Goal: Task Accomplishment & Management: Manage account settings

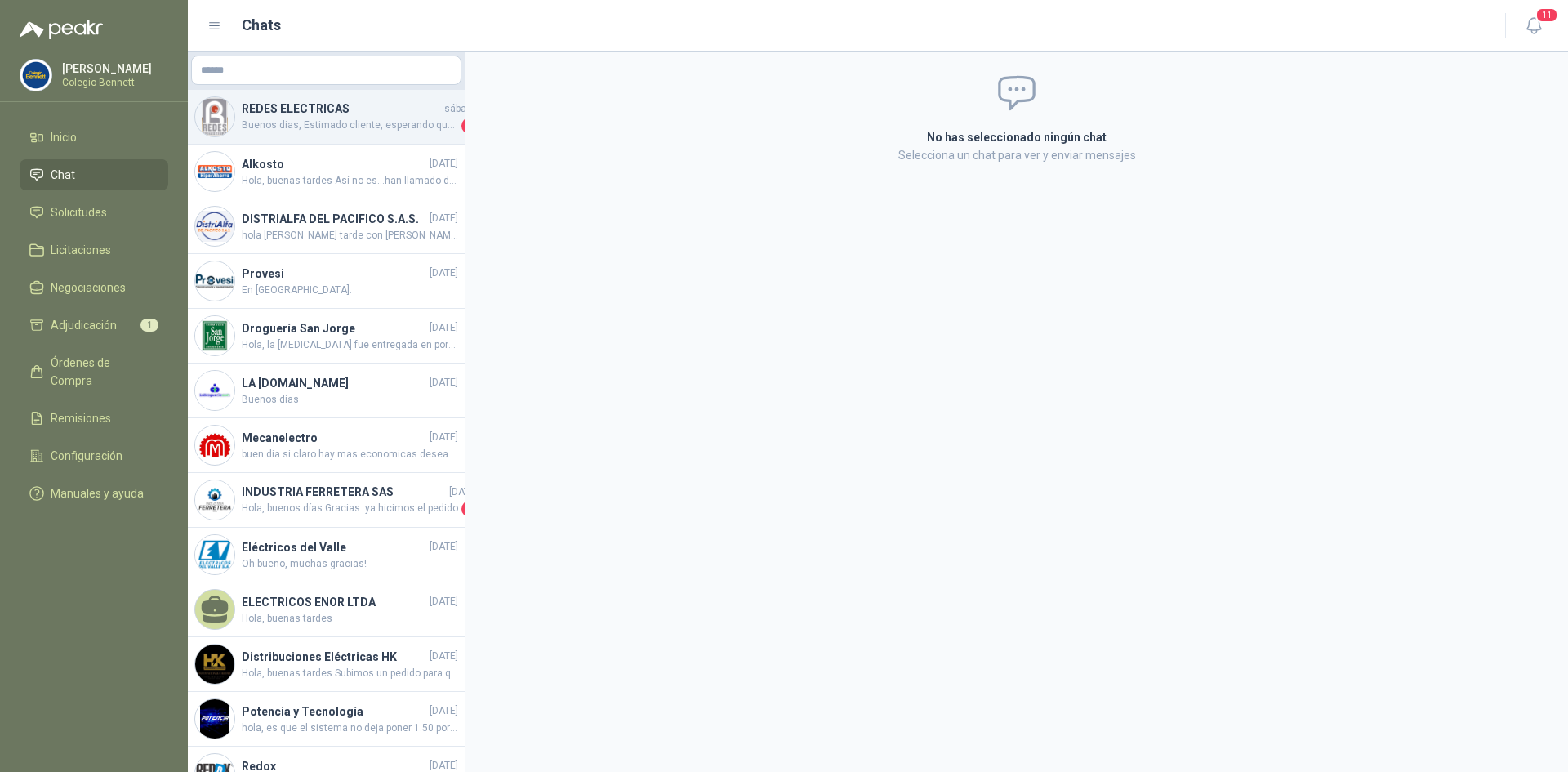
click at [398, 116] on h4 "REDES ELECTRICAS" at bounding box center [341, 108] width 200 height 18
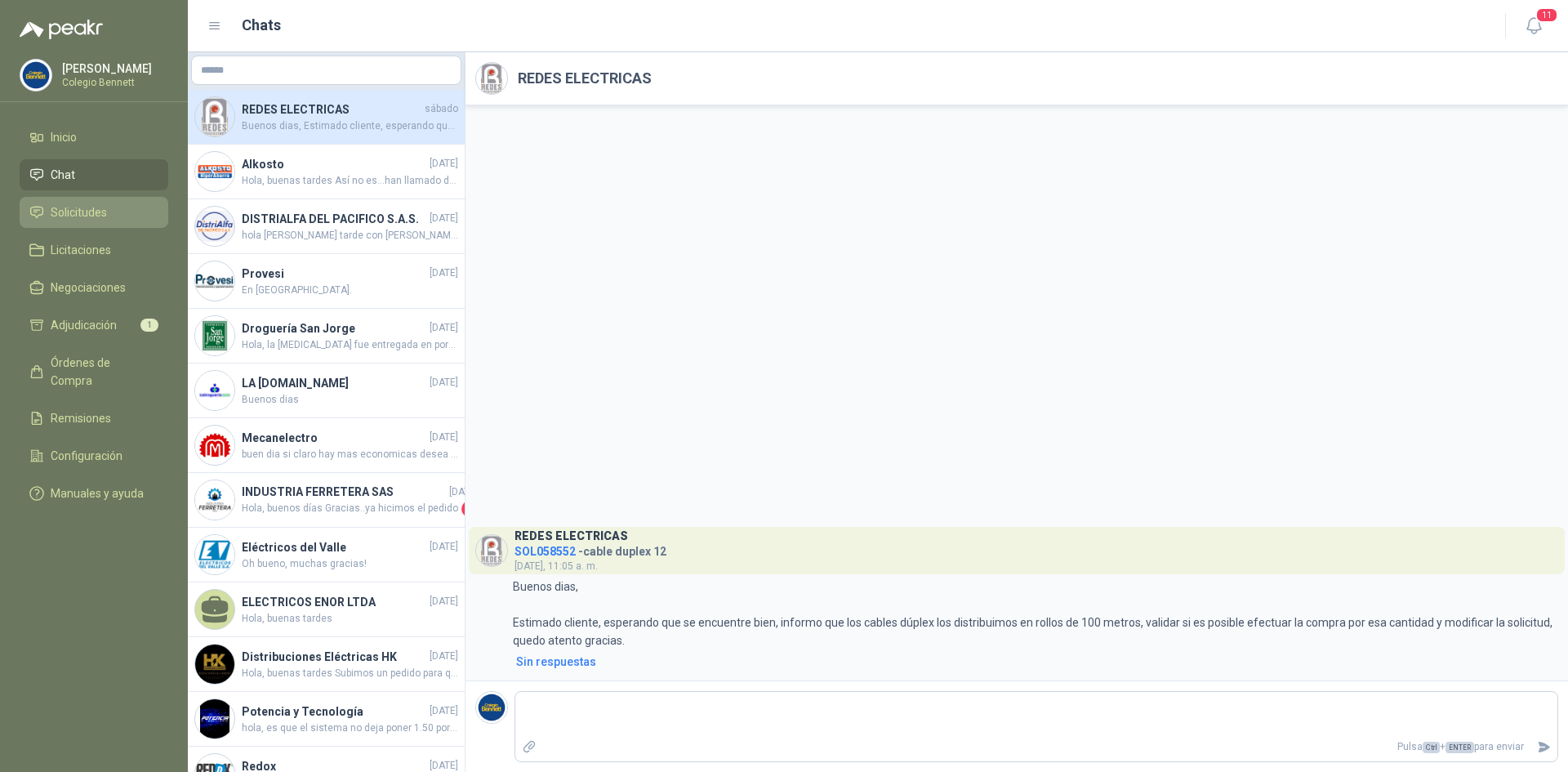
click at [99, 209] on span "Solicitudes" at bounding box center [79, 212] width 56 height 18
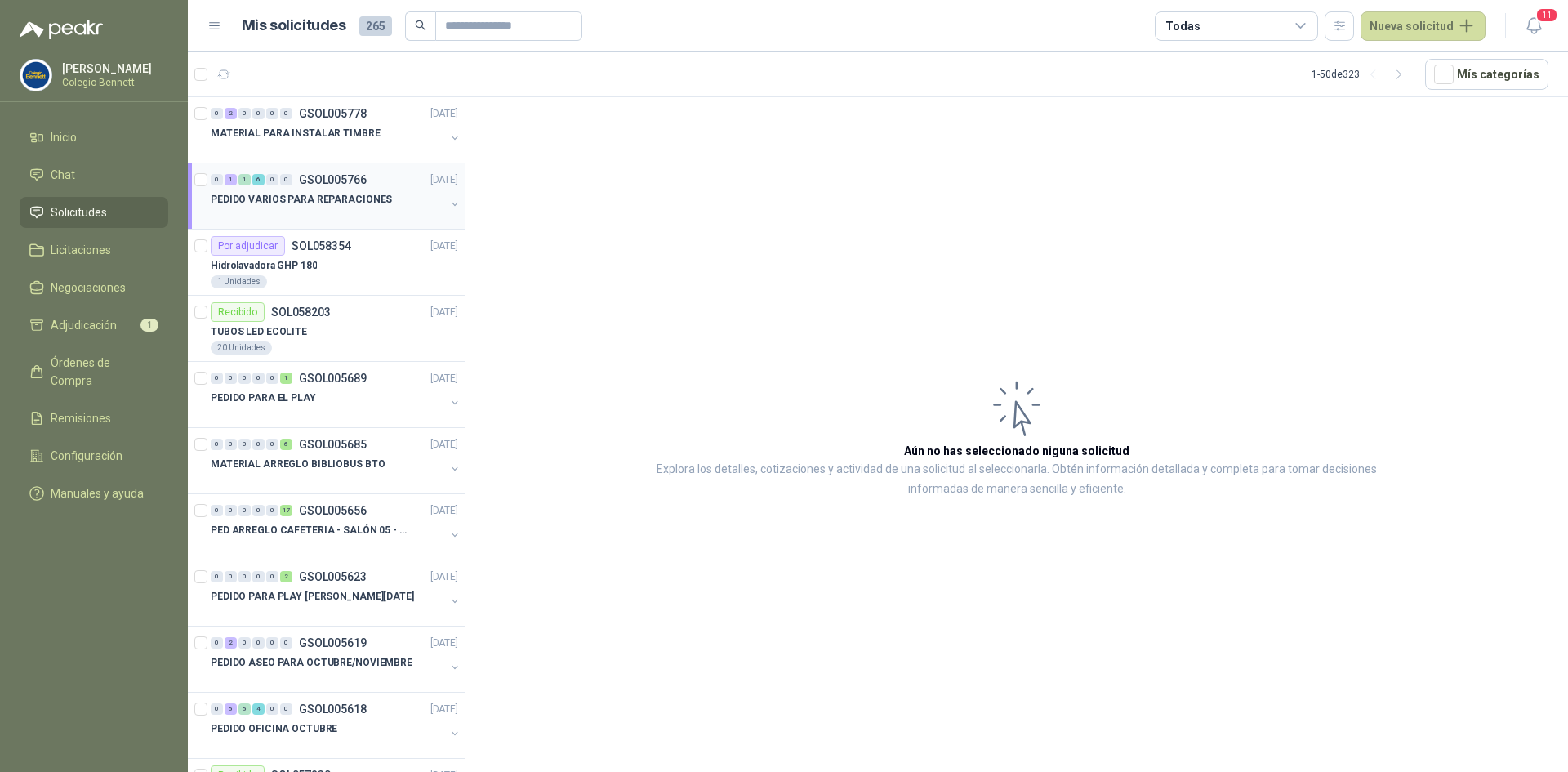
click at [307, 213] on div at bounding box center [328, 216] width 235 height 13
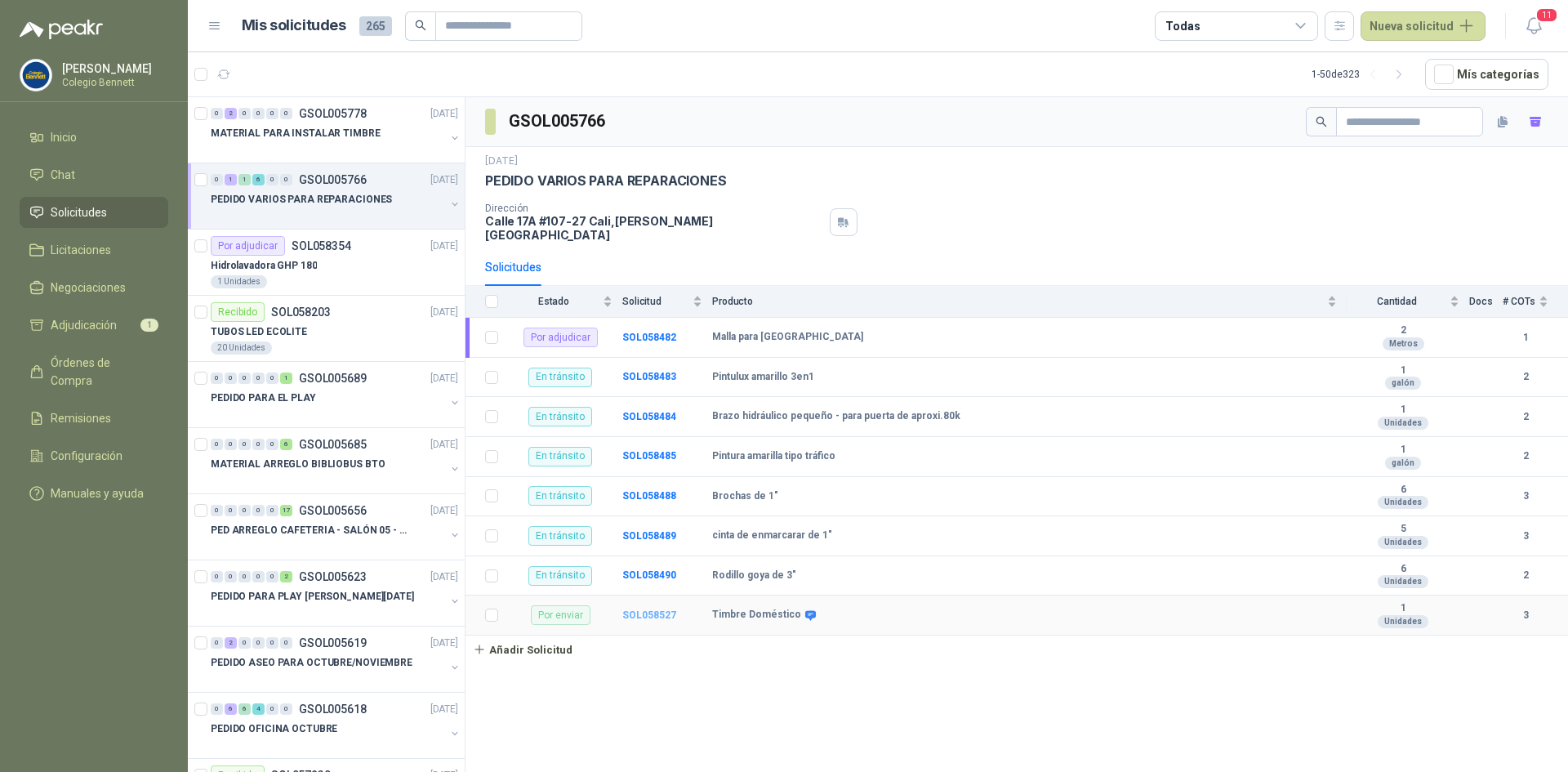
click at [651, 610] on b "SOL058527" at bounding box center [649, 615] width 54 height 12
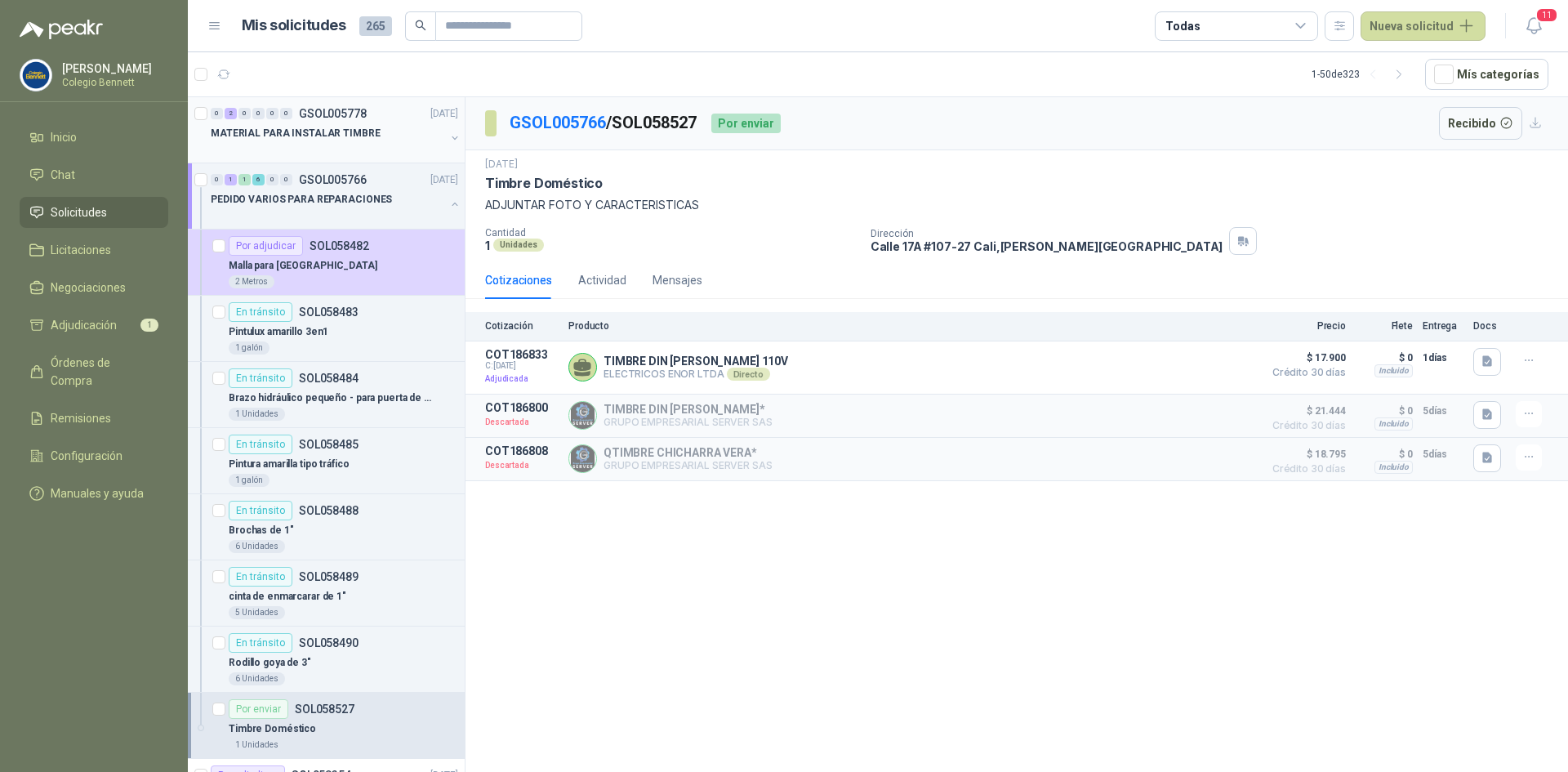
click at [303, 135] on p "MATERIAL PARA INSTALAR TIMBRE" at bounding box center [296, 133] width 170 height 15
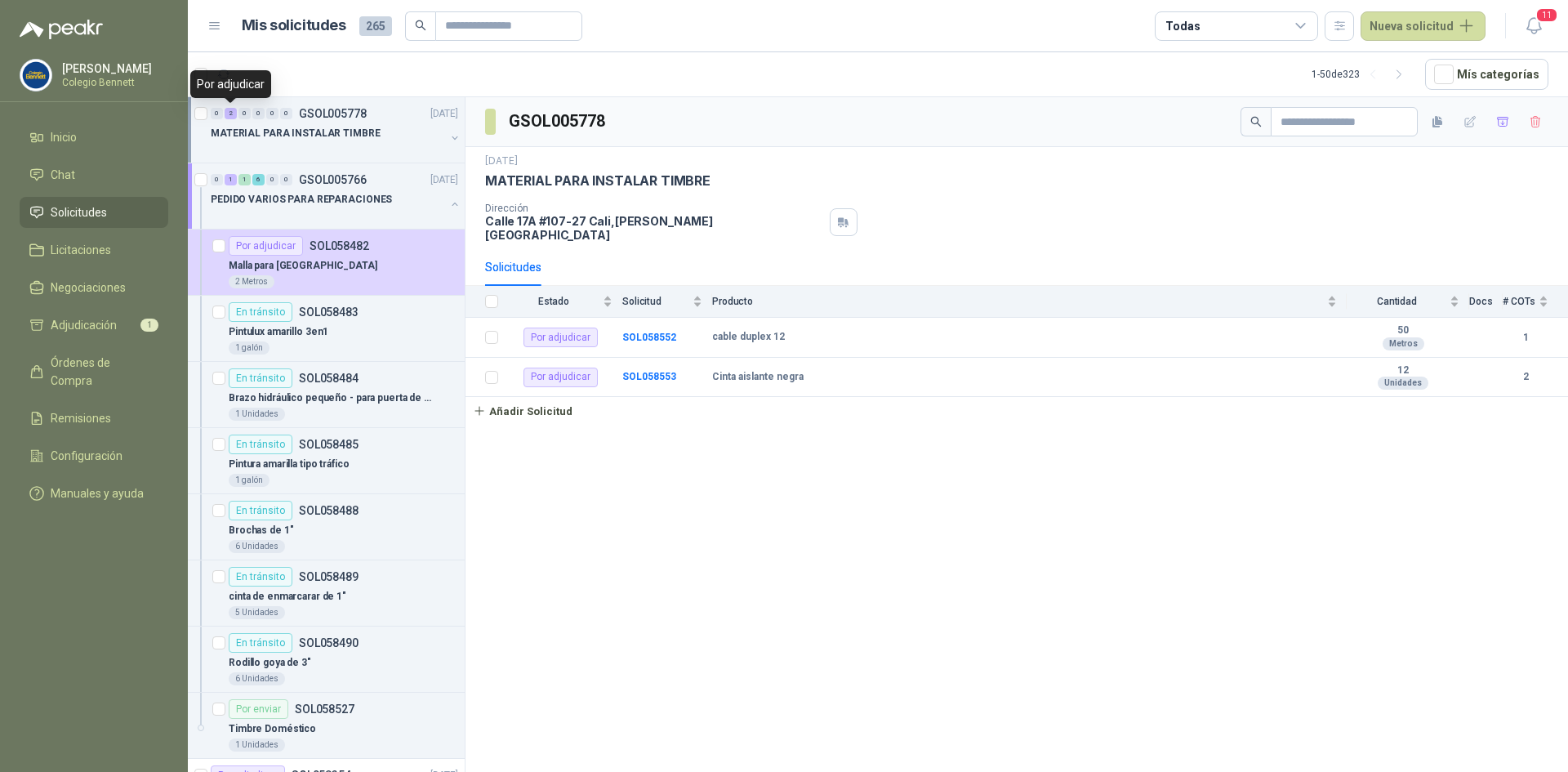
drag, startPoint x: 235, startPoint y: 110, endPoint x: 321, endPoint y: 133, distance: 89.0
click at [235, 109] on div "2" at bounding box center [231, 113] width 13 height 12
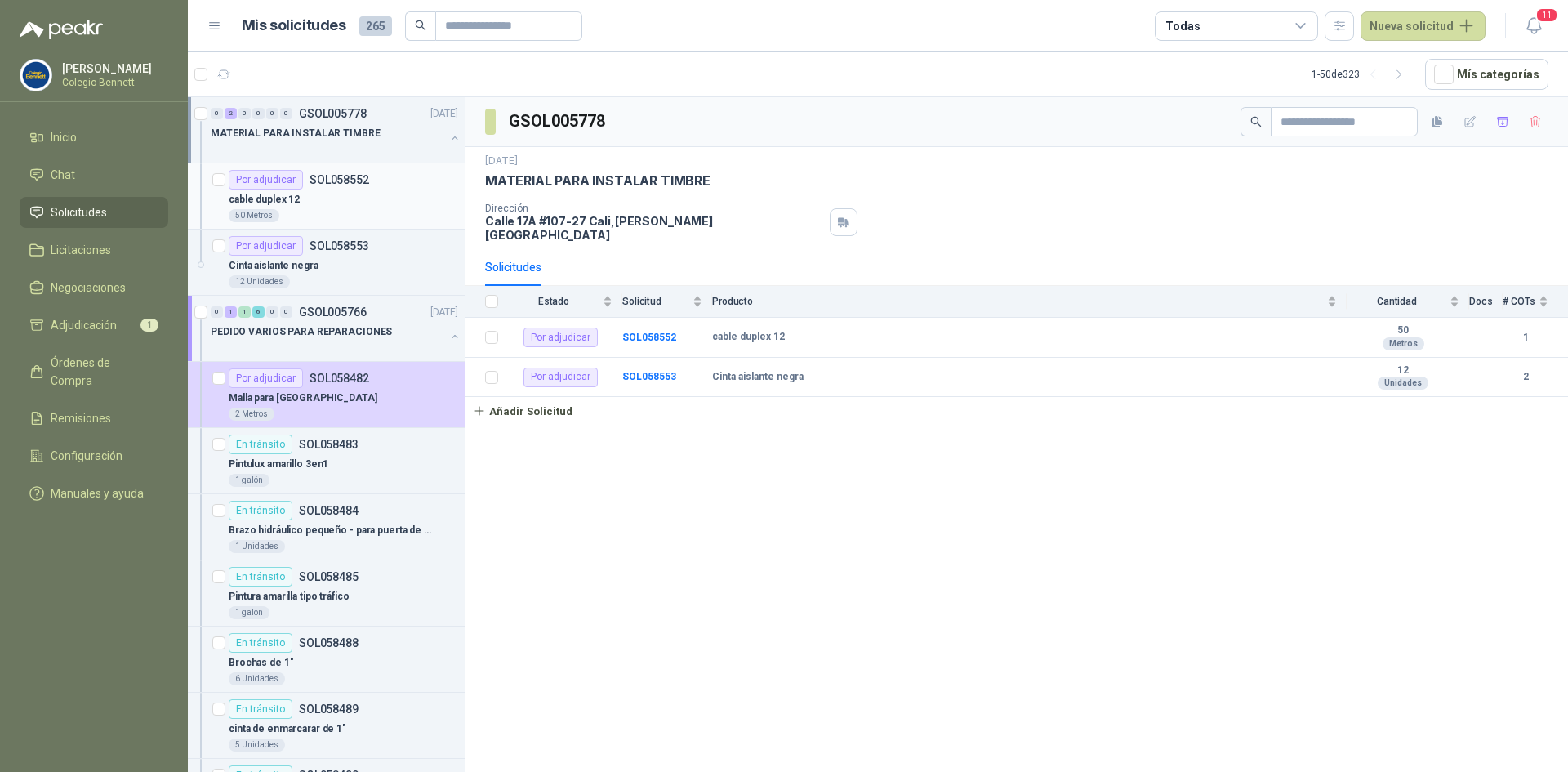
click at [380, 181] on div "Por adjudicar SOL058552" at bounding box center [343, 180] width 229 height 20
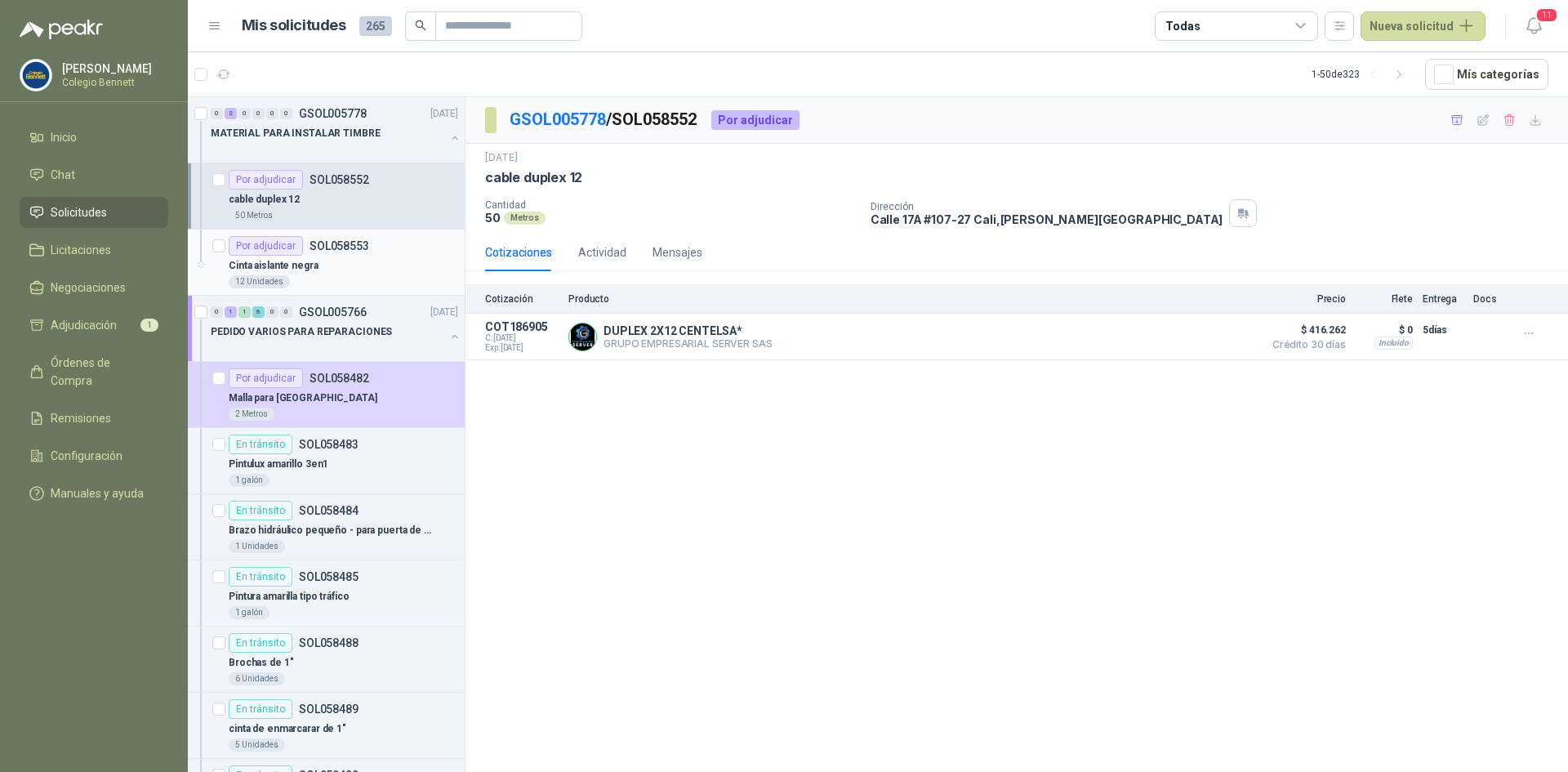
click at [353, 265] on div "Cinta aislante negra" at bounding box center [343, 266] width 229 height 20
